Goal: Task Accomplishment & Management: Manage account settings

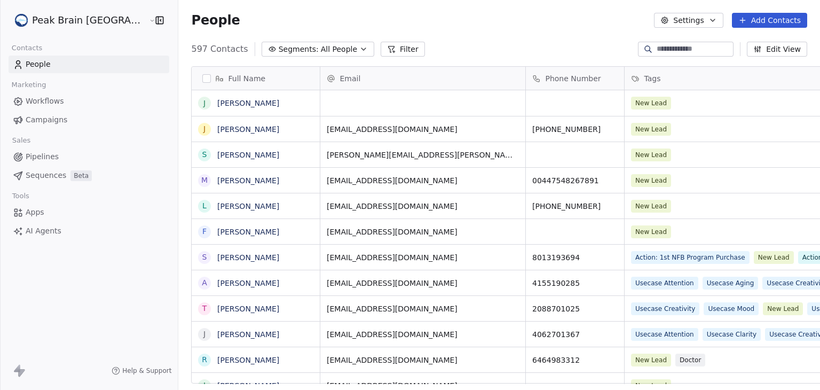
scroll to position [334, 668]
click at [76, 14] on html "Peak Brain USA Contacts People Marketing Workflows Campaigns Sales Pipelines Se…" at bounding box center [410, 195] width 820 height 390
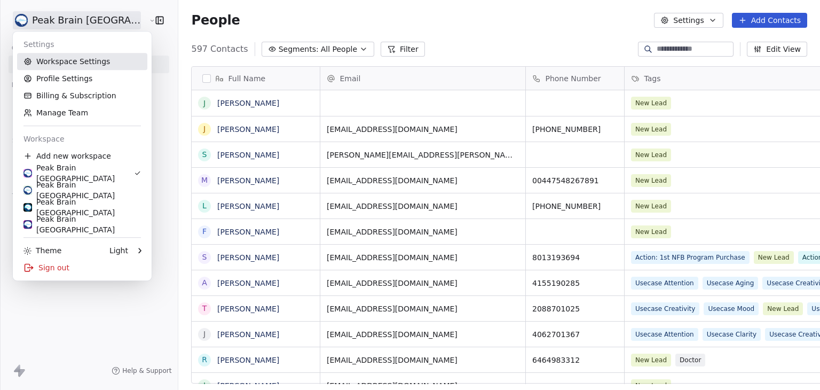
click at [77, 57] on link "Workspace Settings" at bounding box center [82, 61] width 130 height 17
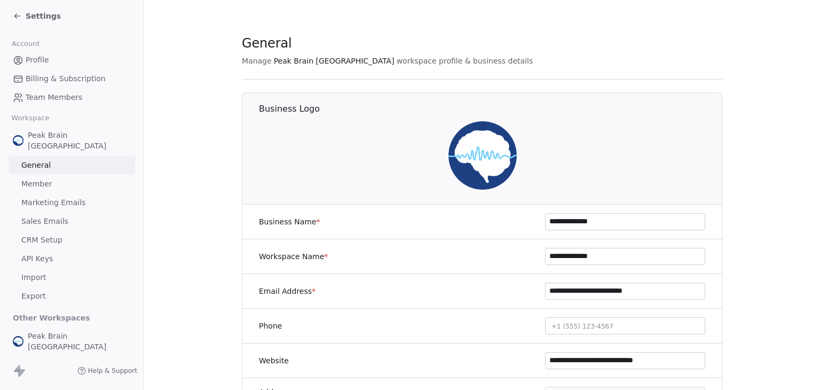
click at [51, 97] on span "Team Members" at bounding box center [54, 97] width 57 height 11
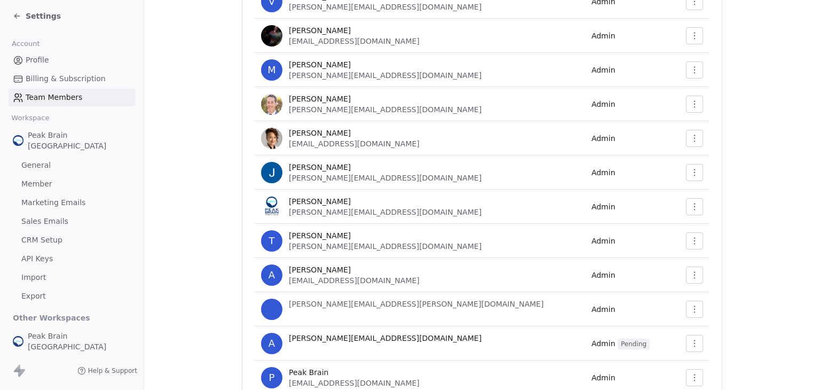
scroll to position [226, 0]
click at [198, 163] on section "Team Members Manage team member roles & revoke or invite new members Manage Mem…" at bounding box center [482, 108] width 676 height 668
click at [13, 11] on div "Settings" at bounding box center [37, 16] width 48 height 11
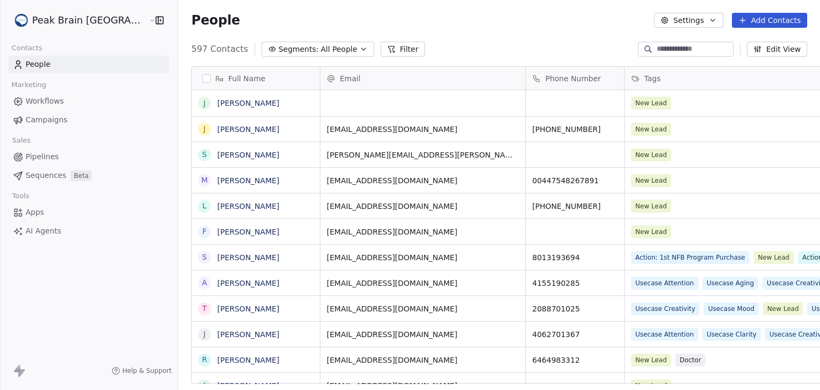
scroll to position [334, 668]
click at [53, 30] on div "Peak Brain USA" at bounding box center [89, 20] width 178 height 41
click at [53, 22] on html "Peak Brain USA Contacts People Marketing Workflows Campaigns Sales Pipelines Se…" at bounding box center [410, 195] width 820 height 390
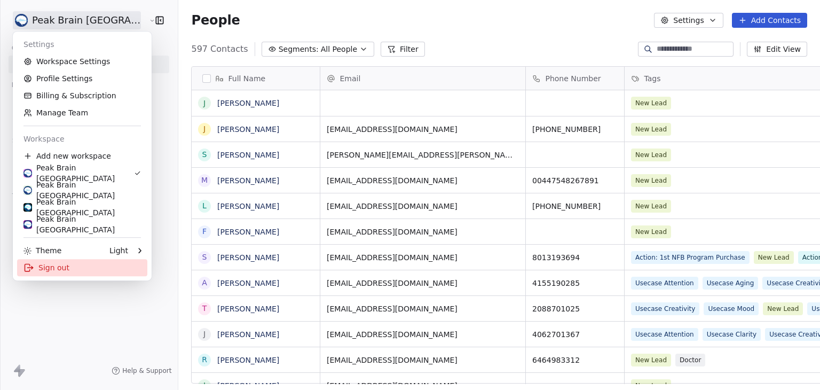
click at [75, 264] on div "Sign out" at bounding box center [82, 267] width 130 height 17
